Goal: Task Accomplishment & Management: Complete application form

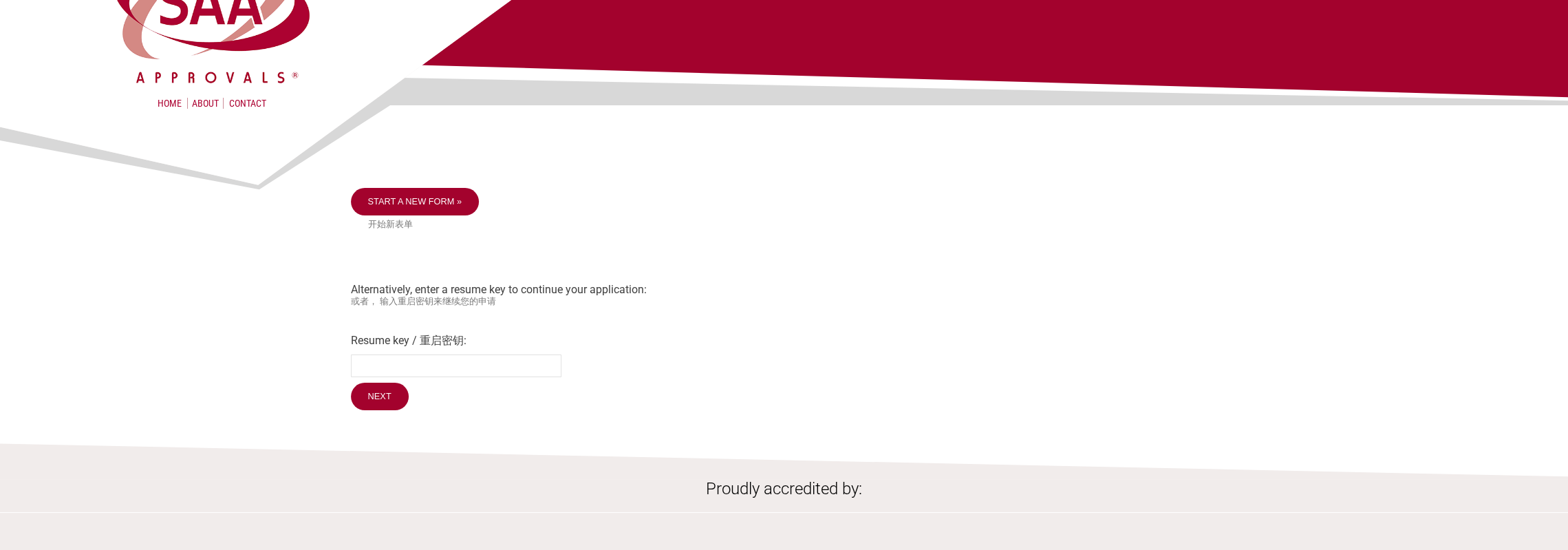
scroll to position [68, 0]
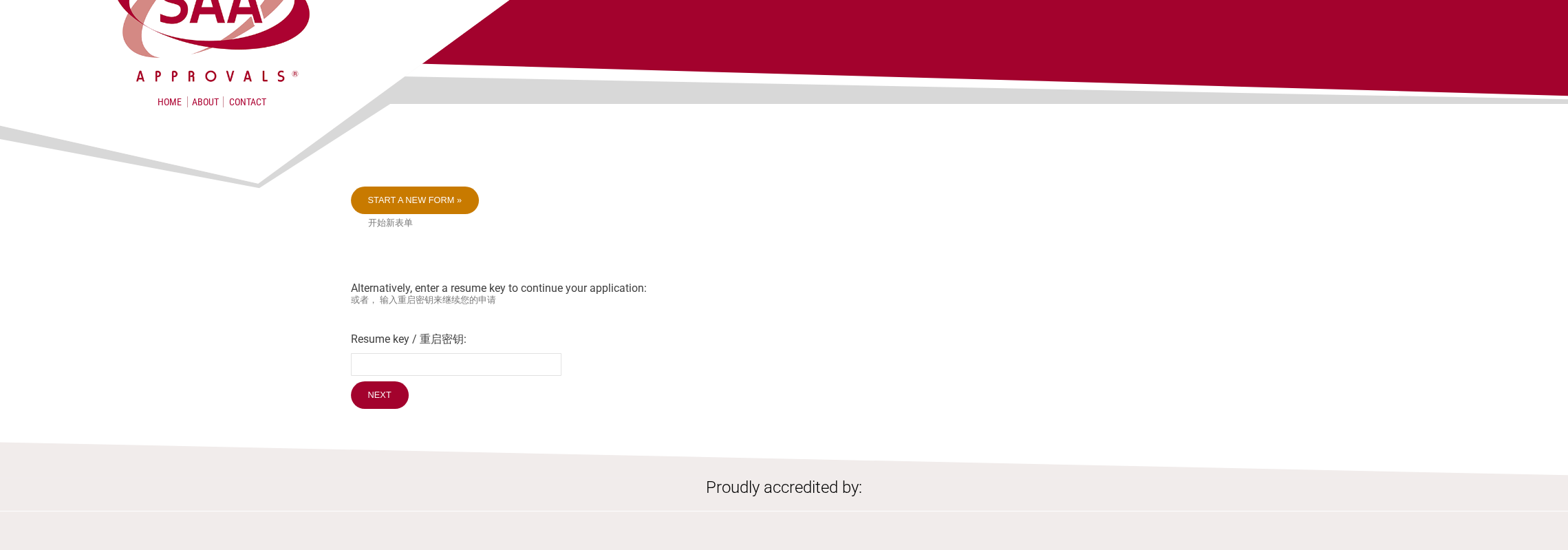
click at [400, 201] on link "Start a new form »" at bounding box center [415, 200] width 129 height 28
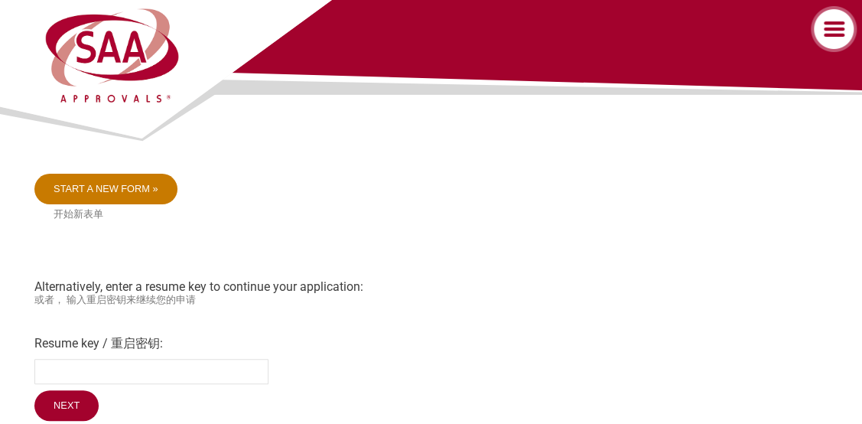
click at [96, 197] on link "Start a new form »" at bounding box center [105, 189] width 143 height 31
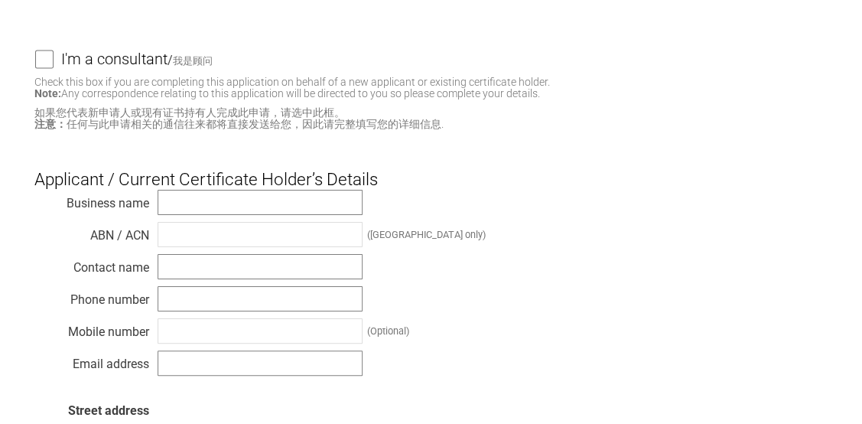
scroll to position [153, 0]
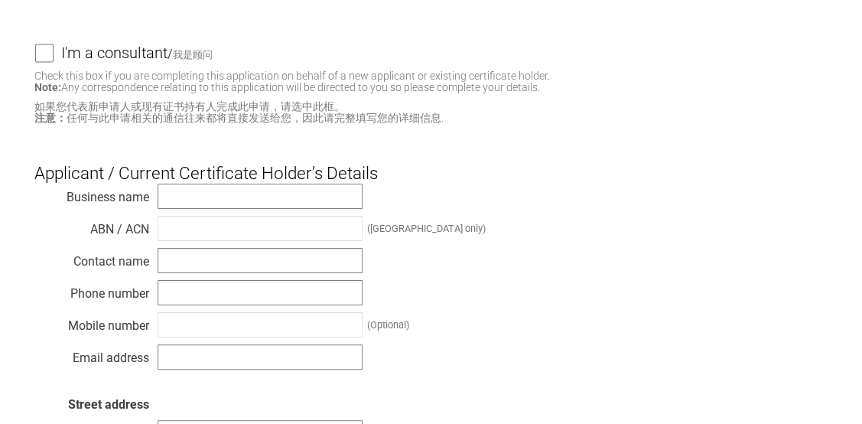
click at [52, 52] on input "I'm a consultant / 我是顾问" at bounding box center [44, 53] width 18 height 19
checkbox input "true"
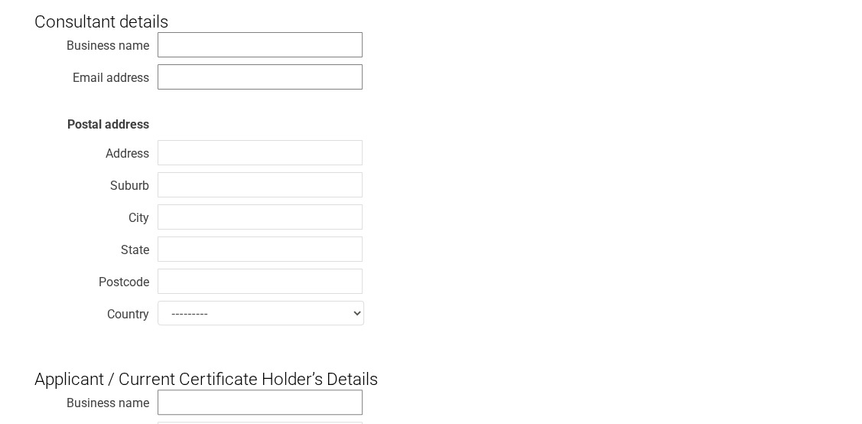
scroll to position [306, 0]
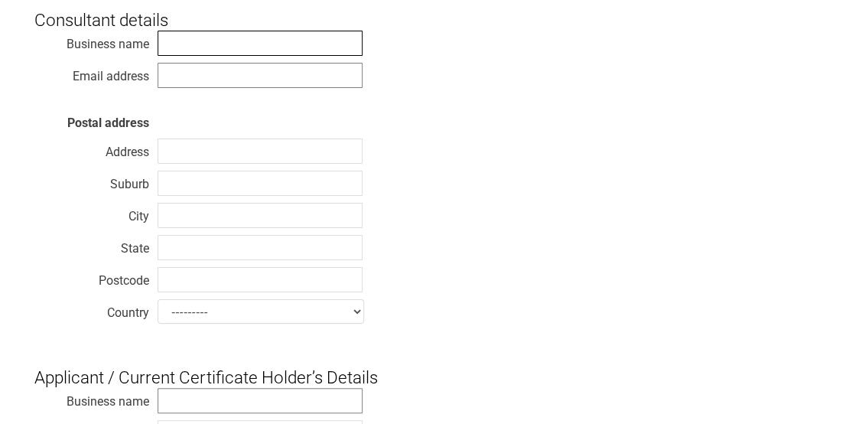
click at [197, 47] on input "text" at bounding box center [260, 43] width 205 height 25
click at [203, 72] on input "text" at bounding box center [260, 75] width 205 height 25
click at [204, 48] on input "text" at bounding box center [260, 43] width 205 height 25
click at [192, 65] on input "text" at bounding box center [260, 75] width 205 height 25
